Goal: Task Accomplishment & Management: Complete application form

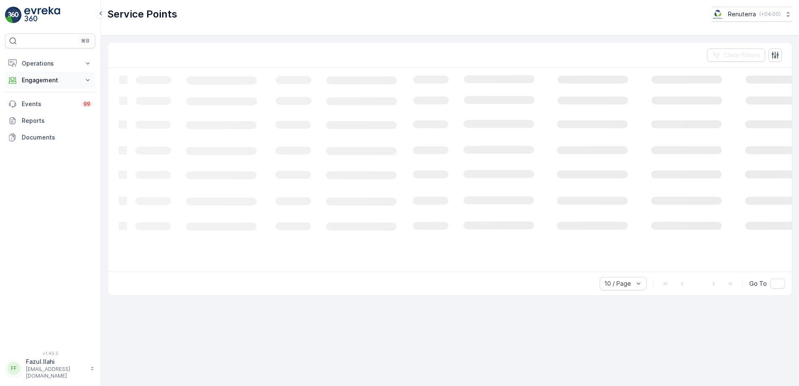
click at [46, 81] on p "Engagement" at bounding box center [50, 80] width 57 height 8
click at [43, 128] on p "Service Points" at bounding box center [41, 129] width 41 height 8
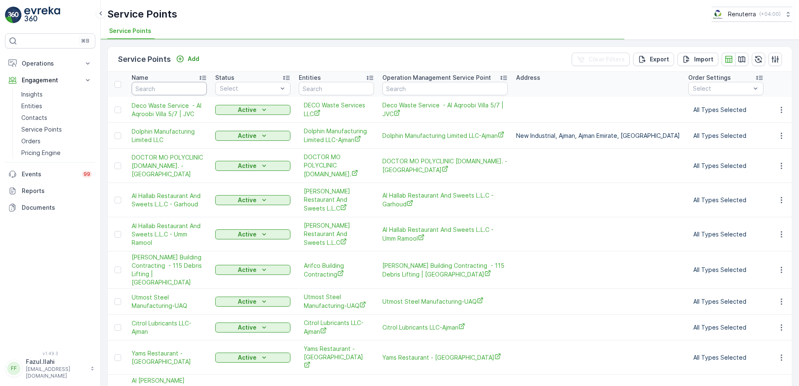
click at [165, 89] on input "text" at bounding box center [169, 88] width 75 height 13
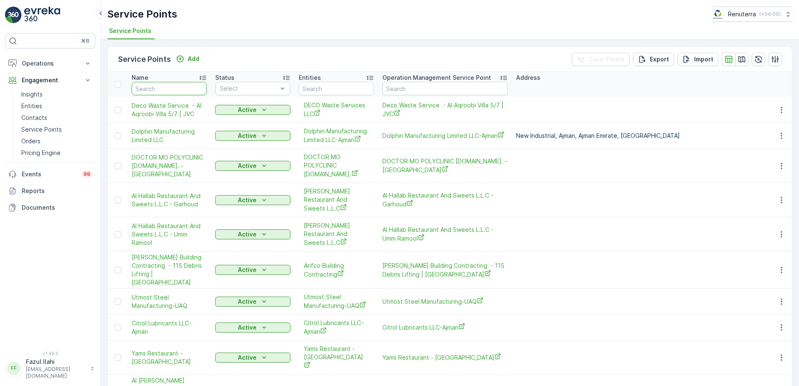
click at [165, 89] on input "text" at bounding box center [169, 88] width 75 height 13
type input "Aaki"
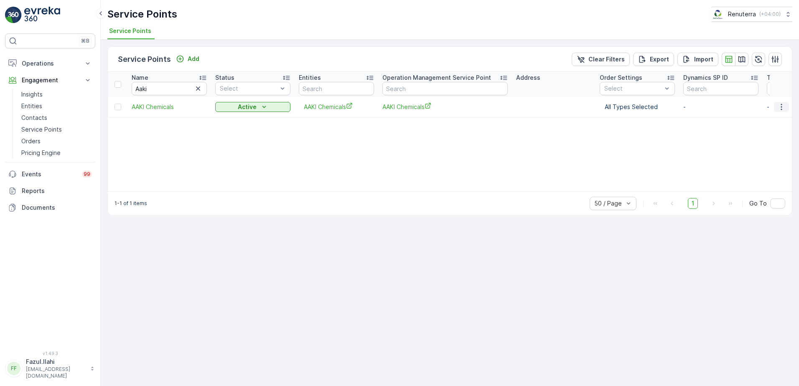
click at [781, 107] on icon "button" at bounding box center [780, 107] width 1 height 6
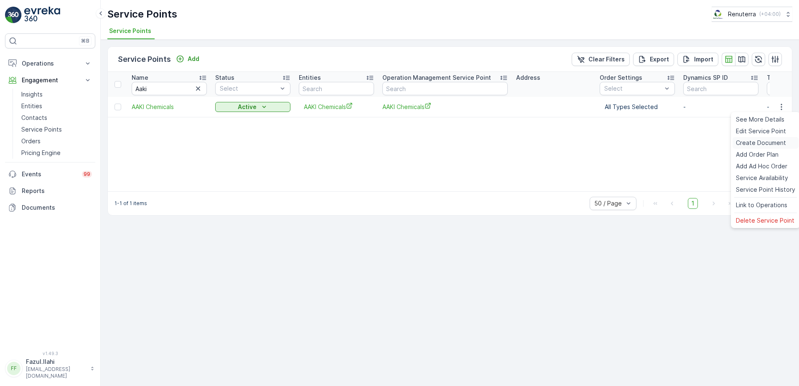
click at [759, 144] on span "Create Document" at bounding box center [760, 143] width 50 height 8
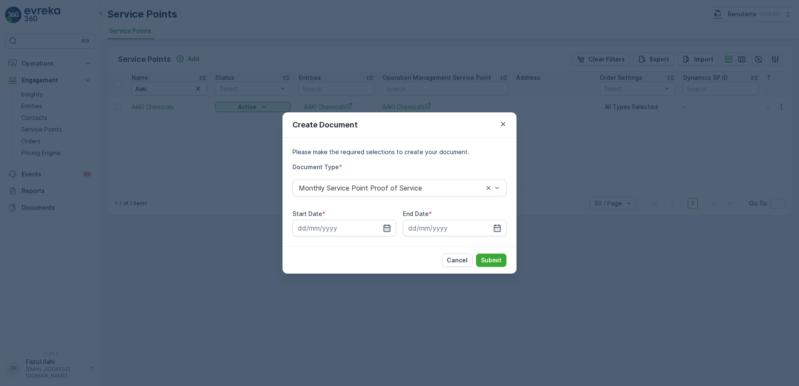
click at [387, 229] on icon "button" at bounding box center [387, 228] width 8 height 8
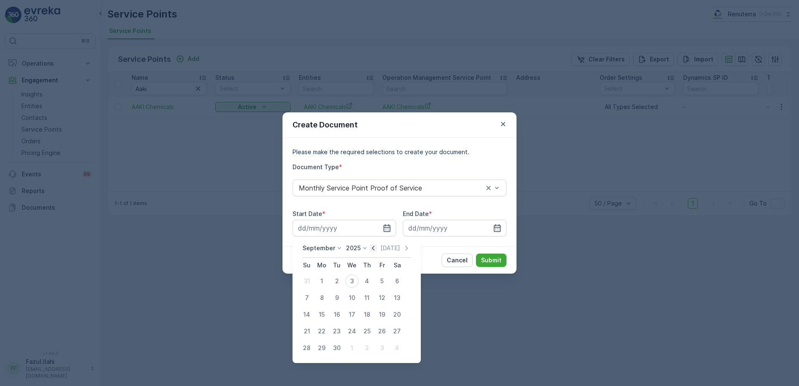
click at [373, 247] on icon "button" at bounding box center [373, 248] width 8 height 8
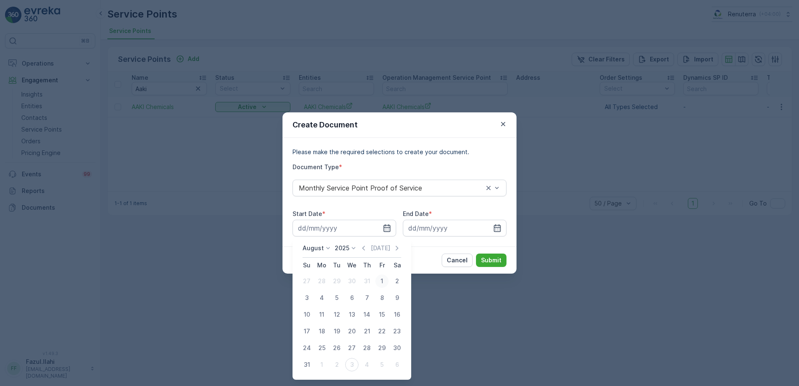
click at [383, 281] on div "1" at bounding box center [381, 280] width 13 height 13
type input "[DATE]"
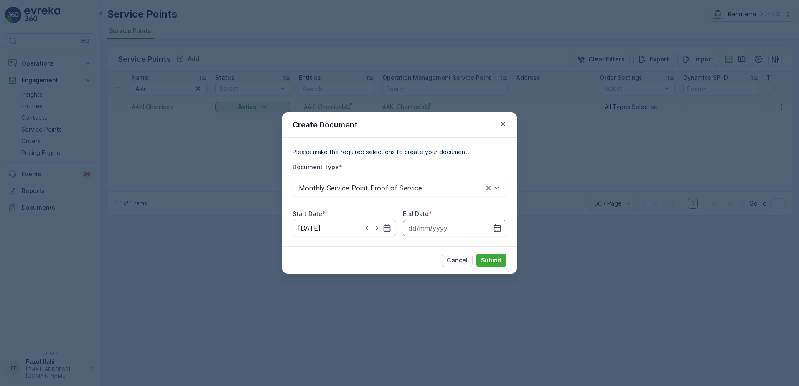
click at [502, 228] on input at bounding box center [455, 228] width 104 height 17
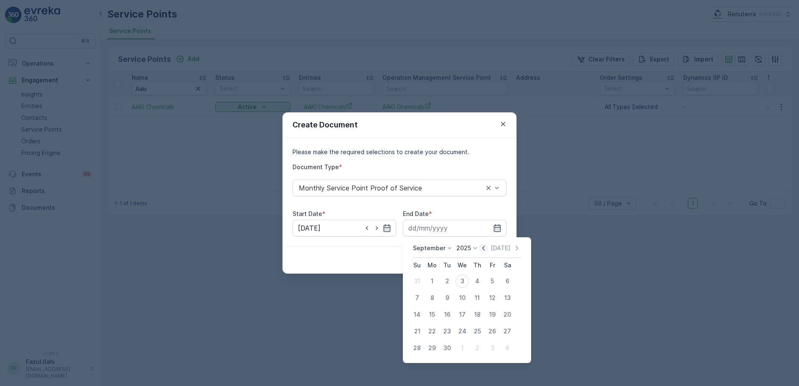
click at [479, 247] on icon "button" at bounding box center [483, 248] width 8 height 8
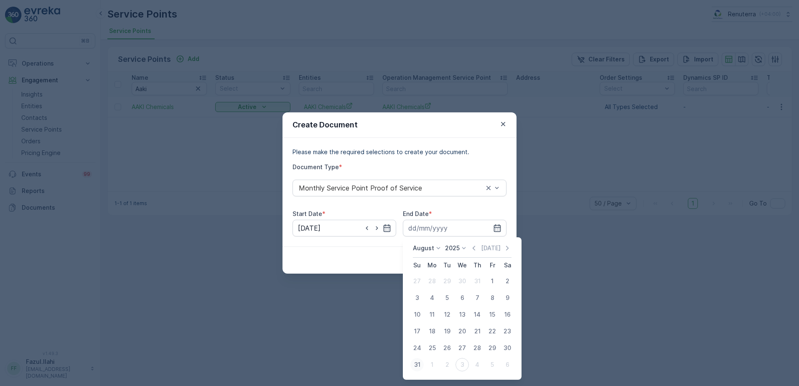
click at [415, 365] on div "31" at bounding box center [416, 364] width 13 height 13
type input "[DATE]"
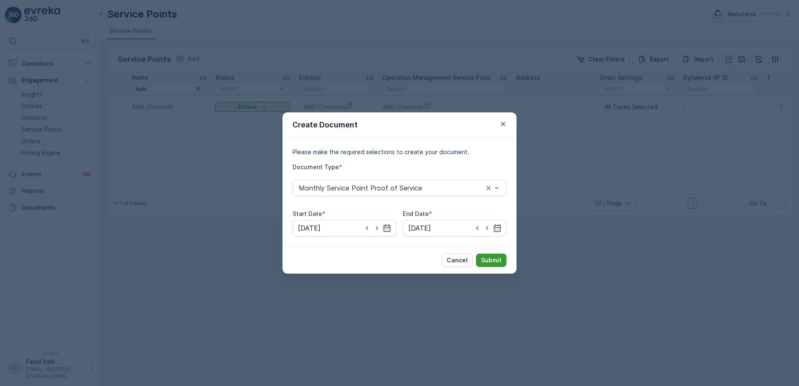
click at [492, 262] on p "Submit" at bounding box center [491, 260] width 20 height 8
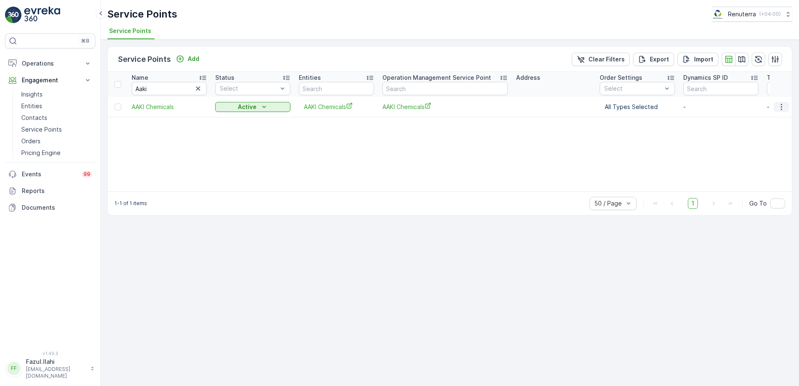
click at [779, 104] on icon "button" at bounding box center [781, 107] width 8 height 8
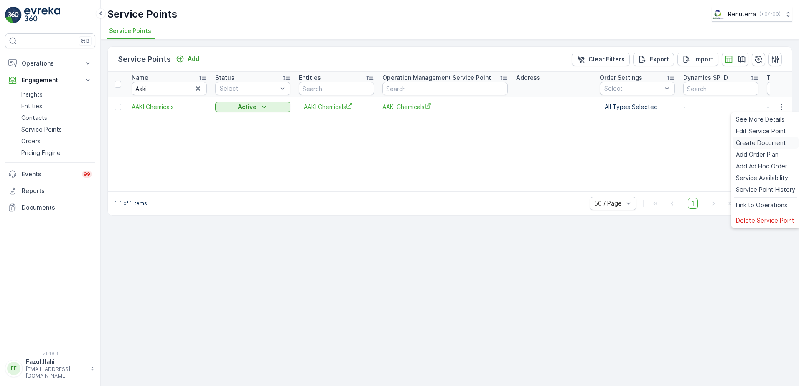
click at [763, 139] on span "Create Document" at bounding box center [760, 143] width 50 height 8
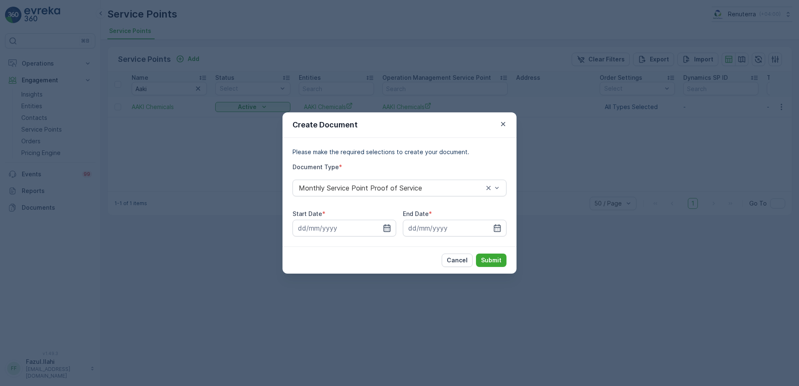
click at [388, 226] on icon "button" at bounding box center [387, 228] width 8 height 8
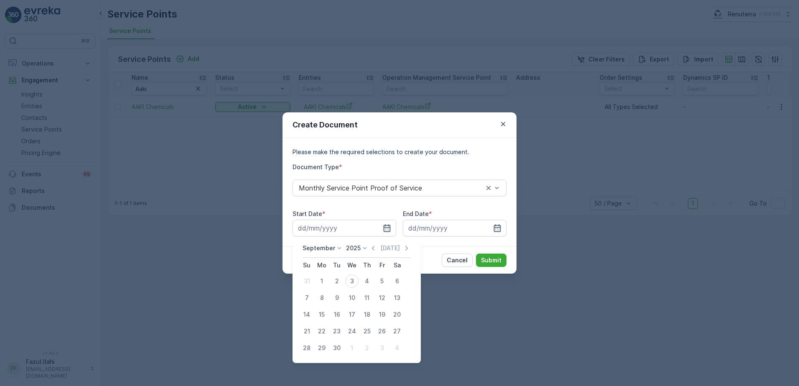
click at [371, 238] on div "[DATE] [DATE] Su Mo Tu We Th Fr Sa 31 1 2 3 4 5 6 7 8 9 10 11 12 13 14 15 16 17…" at bounding box center [356, 300] width 128 height 126
drag, startPoint x: 371, startPoint y: 246, endPoint x: 365, endPoint y: 252, distance: 8.6
click at [365, 252] on div "[DATE] [DATE]" at bounding box center [356, 251] width 108 height 14
click at [369, 248] on icon "button" at bounding box center [373, 248] width 8 height 8
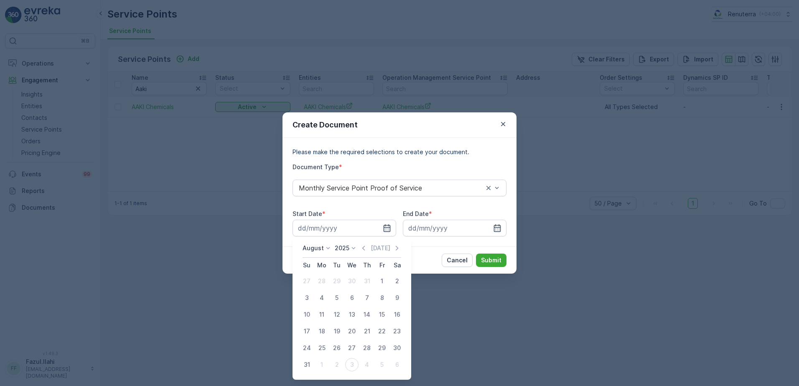
click at [380, 276] on div "1" at bounding box center [381, 280] width 13 height 13
type input "[DATE]"
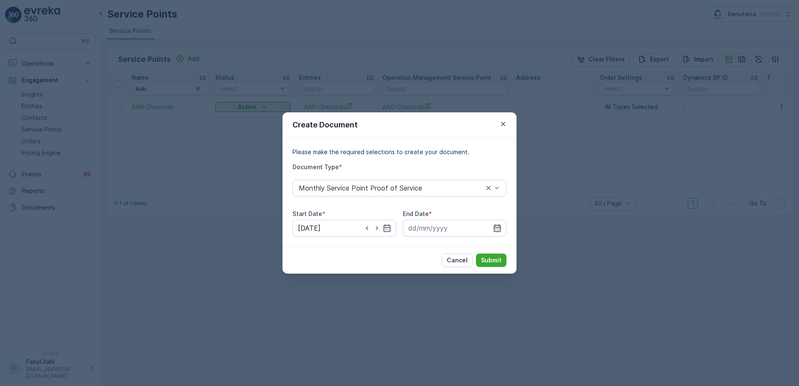
click at [498, 225] on icon "button" at bounding box center [497, 228] width 7 height 8
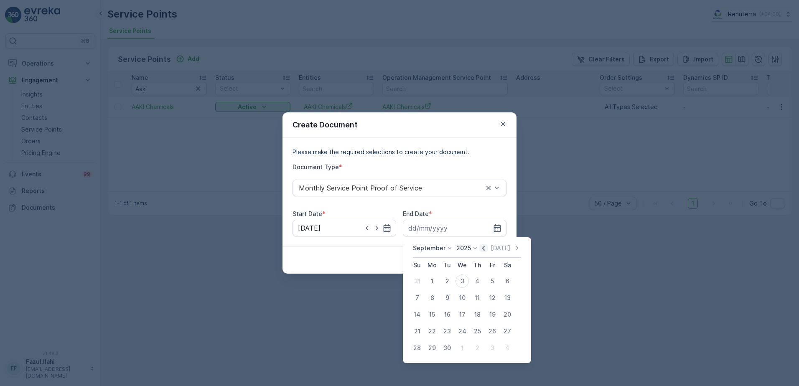
click at [481, 250] on icon "button" at bounding box center [483, 248] width 8 height 8
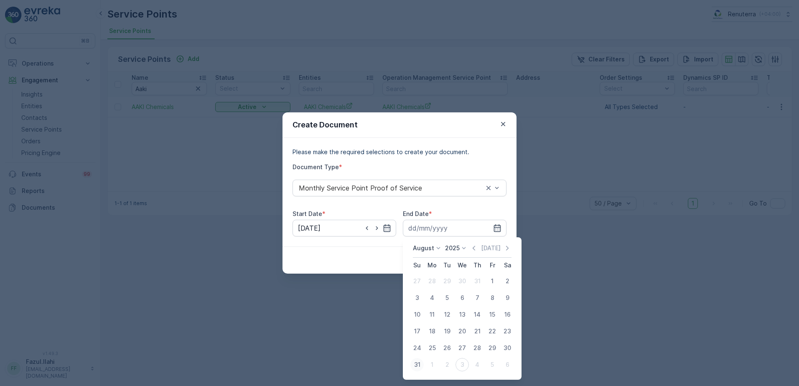
click at [418, 368] on div "31" at bounding box center [416, 364] width 13 height 13
type input "[DATE]"
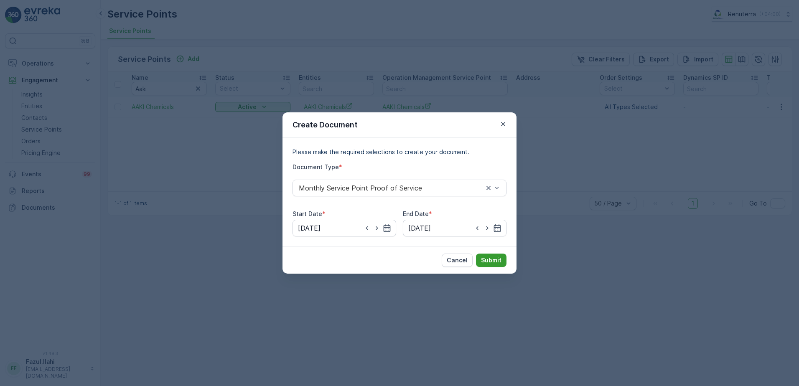
click at [492, 259] on p "Submit" at bounding box center [491, 260] width 20 height 8
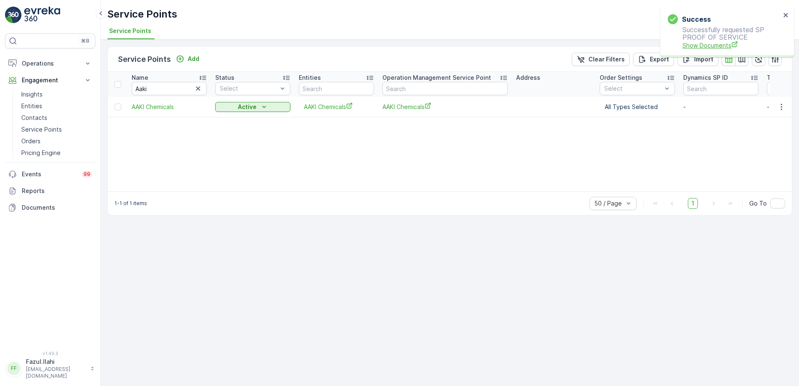
click at [701, 45] on span "Show Documents" at bounding box center [731, 45] width 98 height 9
click at [151, 86] on input "Aaki" at bounding box center [169, 88] width 75 height 13
type input "Pure Lab"
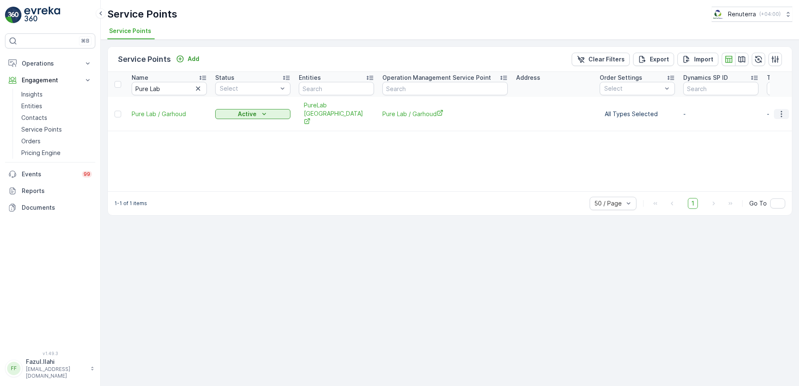
click at [778, 112] on button "button" at bounding box center [780, 114] width 15 height 10
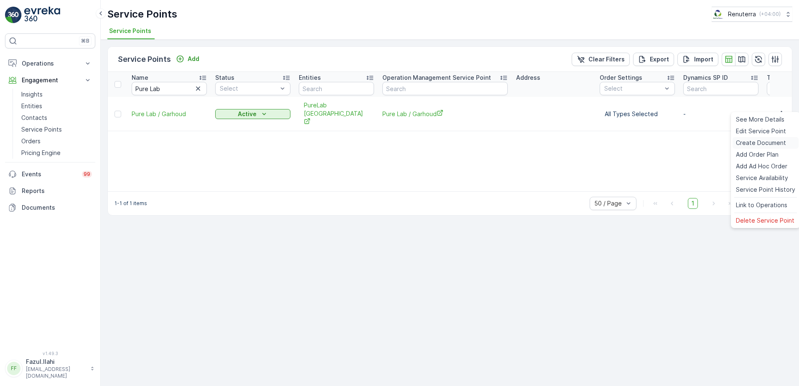
click at [763, 145] on span "Create Document" at bounding box center [760, 143] width 50 height 8
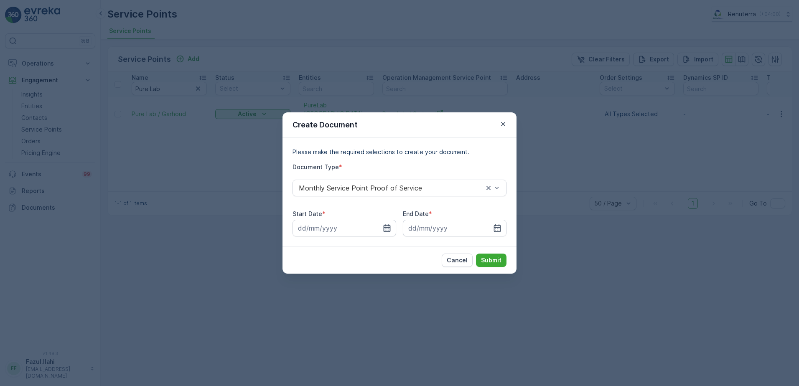
click at [387, 230] on icon "button" at bounding box center [387, 228] width 8 height 8
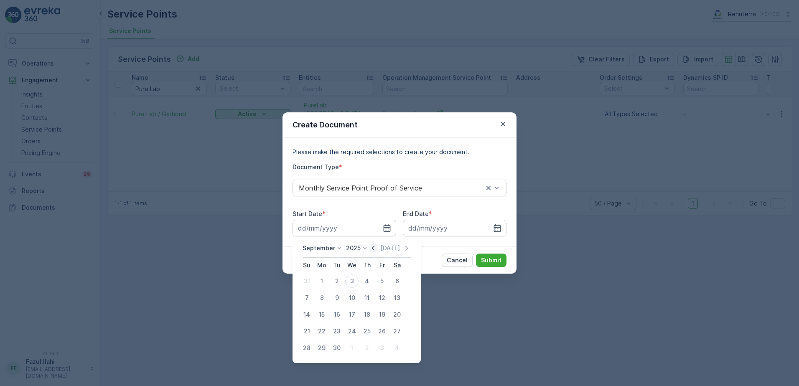
click at [373, 250] on icon "button" at bounding box center [373, 248] width 8 height 8
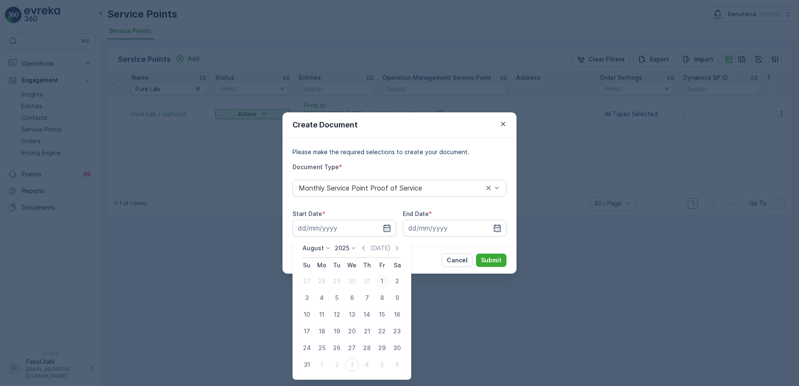
click at [381, 280] on div "1" at bounding box center [381, 280] width 13 height 13
type input "[DATE]"
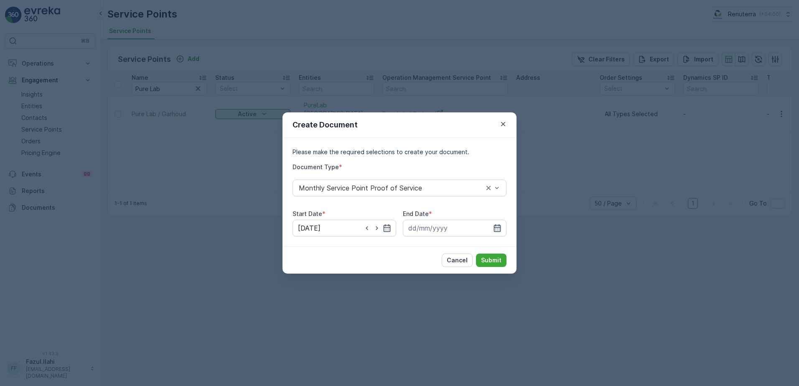
click at [494, 226] on icon "button" at bounding box center [497, 228] width 7 height 8
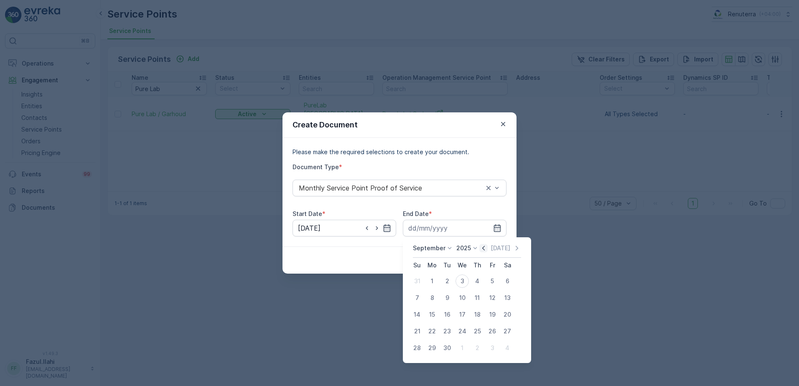
click at [482, 248] on icon "button" at bounding box center [483, 248] width 3 height 5
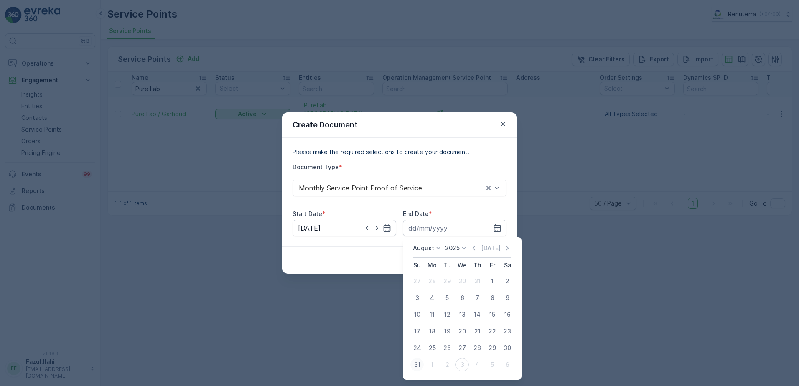
click at [417, 364] on div "31" at bounding box center [416, 364] width 13 height 13
type input "[DATE]"
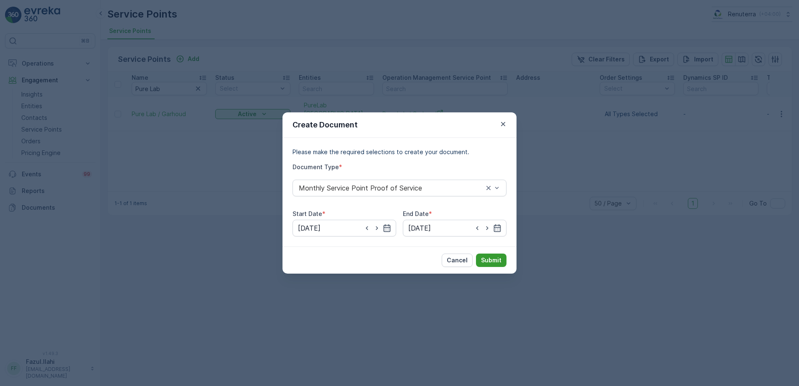
click at [500, 259] on p "Submit" at bounding box center [491, 260] width 20 height 8
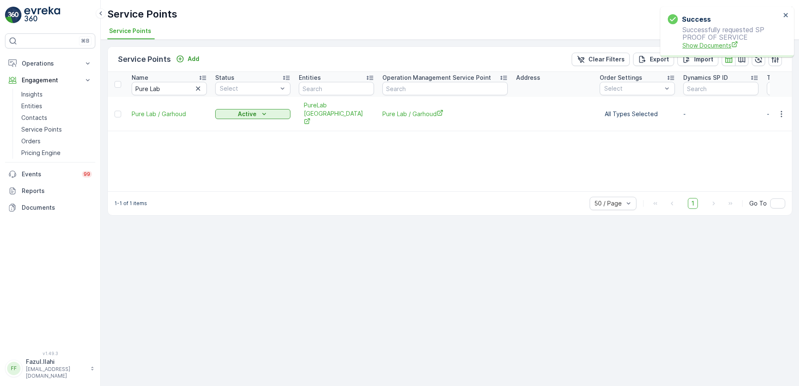
click at [718, 41] on span "Show Documents" at bounding box center [731, 45] width 98 height 9
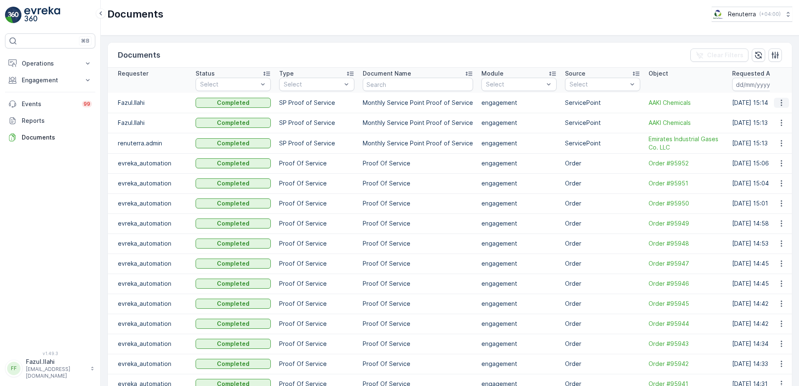
click at [778, 104] on icon "button" at bounding box center [781, 103] width 8 height 8
click at [773, 119] on span "See Details" at bounding box center [779, 115] width 32 height 8
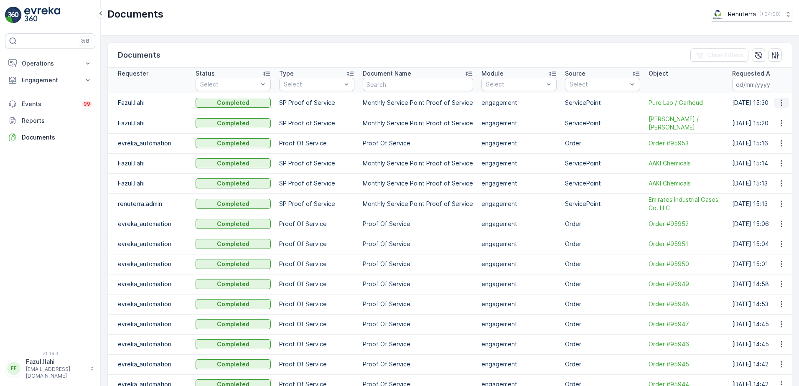
click at [778, 103] on icon "button" at bounding box center [781, 103] width 8 height 8
click at [777, 118] on span "See Details" at bounding box center [779, 115] width 32 height 8
